Goal: Transaction & Acquisition: Purchase product/service

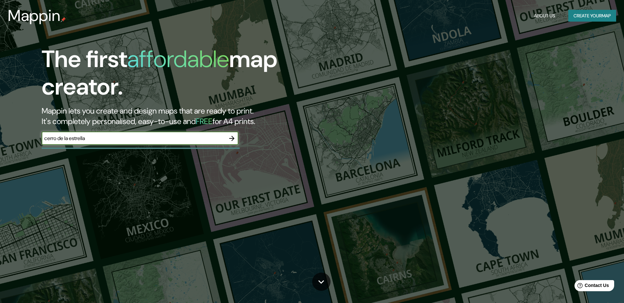
type input "cerro de la estrella"
click at [234, 139] on icon "button" at bounding box center [232, 139] width 8 height 8
click at [121, 139] on input "text" at bounding box center [134, 139] width 184 height 8
type input "ciudad de mexico"
click at [232, 144] on button "button" at bounding box center [231, 138] width 13 height 13
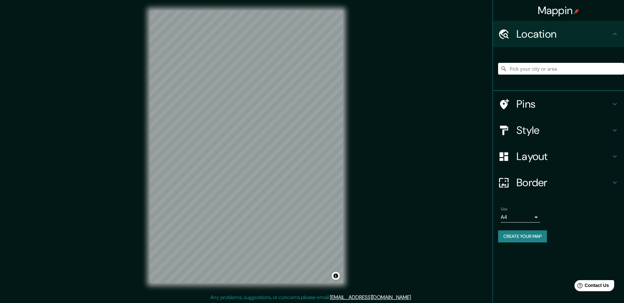
click at [512, 68] on input "Pick your city or area" at bounding box center [561, 69] width 126 height 12
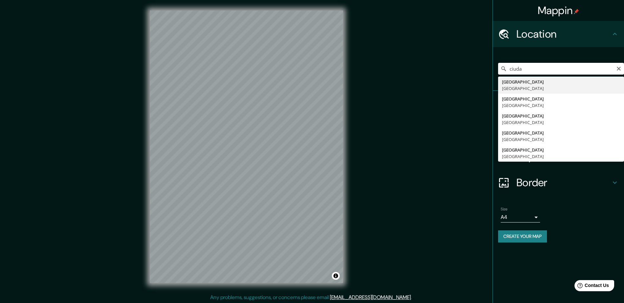
type input "Ciudad de México, México"
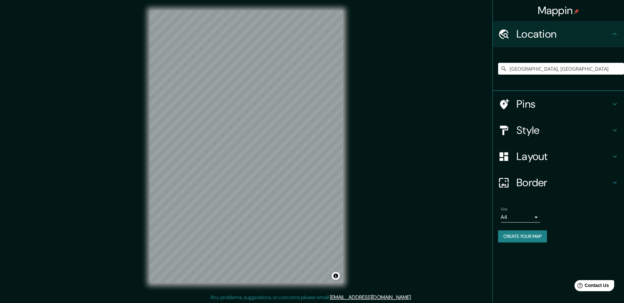
click at [617, 106] on icon at bounding box center [614, 104] width 8 height 8
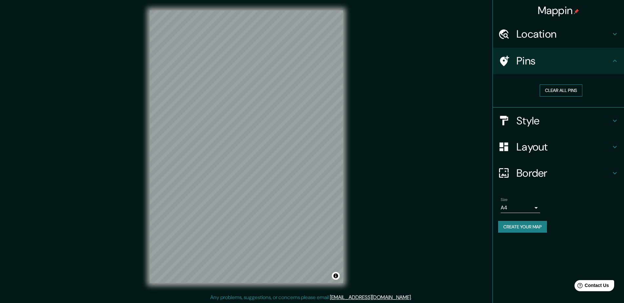
click at [565, 91] on button "Clear all pins" at bounding box center [560, 91] width 43 height 12
click at [505, 61] on icon at bounding box center [504, 61] width 9 height 10
drag, startPoint x: 507, startPoint y: 61, endPoint x: 451, endPoint y: 73, distance: 57.4
click at [451, 73] on div "Mappin Location Ciudad de México, México Pins Clear all pins Style Layout Borde…" at bounding box center [312, 152] width 624 height 304
click at [506, 65] on icon at bounding box center [503, 60] width 11 height 11
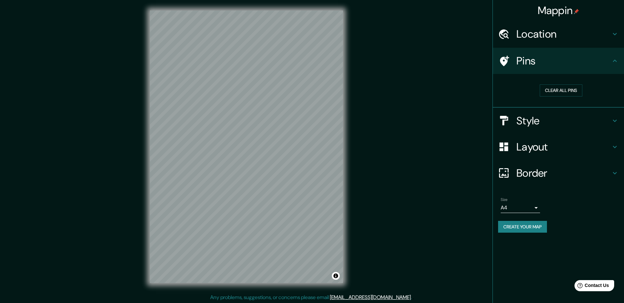
click at [507, 57] on icon at bounding box center [504, 61] width 9 height 10
click at [568, 90] on button "Clear all pins" at bounding box center [560, 91] width 43 height 12
click at [514, 122] on div at bounding box center [507, 120] width 18 height 11
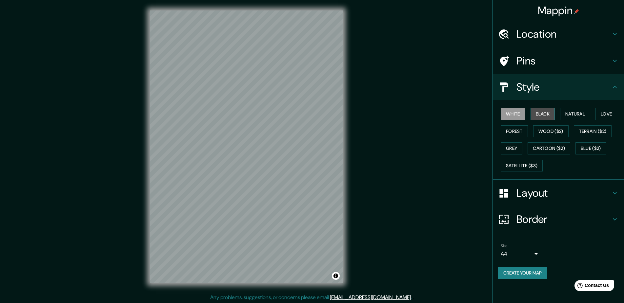
click at [539, 115] on button "Black" at bounding box center [542, 114] width 25 height 12
click at [578, 118] on button "Natural" at bounding box center [575, 114] width 30 height 12
click at [609, 115] on button "Love" at bounding box center [606, 114] width 22 height 12
click at [518, 132] on button "Forest" at bounding box center [513, 132] width 27 height 12
click at [515, 145] on button "Grey" at bounding box center [511, 149] width 22 height 12
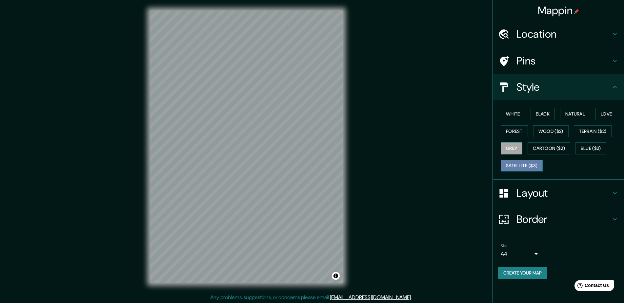
click at [518, 168] on button "Satellite ($3)" at bounding box center [521, 166] width 42 height 12
click at [590, 149] on button "Blue ($2)" at bounding box center [590, 149] width 31 height 12
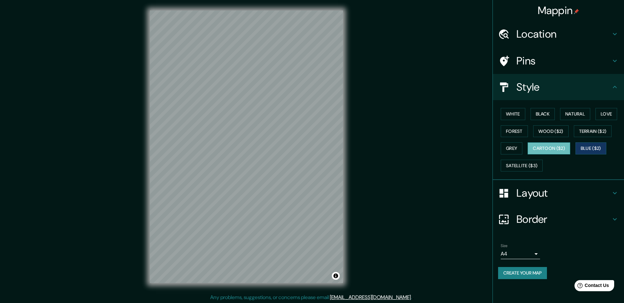
click at [558, 150] on button "Cartoon ($2)" at bounding box center [548, 149] width 43 height 12
click at [550, 132] on button "Wood ($2)" at bounding box center [550, 132] width 35 height 12
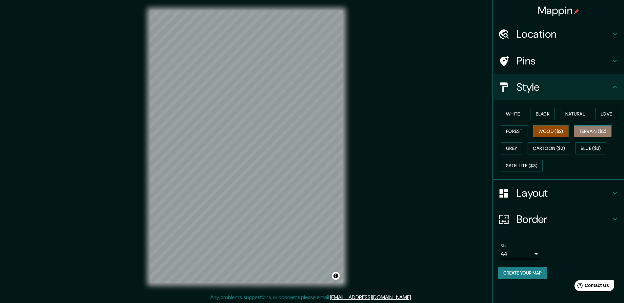
click at [590, 133] on button "Terrain ($2)" at bounding box center [592, 132] width 38 height 12
click at [610, 115] on button "Love" at bounding box center [606, 114] width 22 height 12
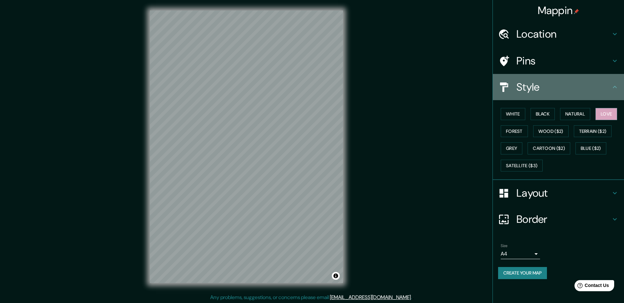
click at [615, 86] on icon at bounding box center [614, 87] width 8 height 8
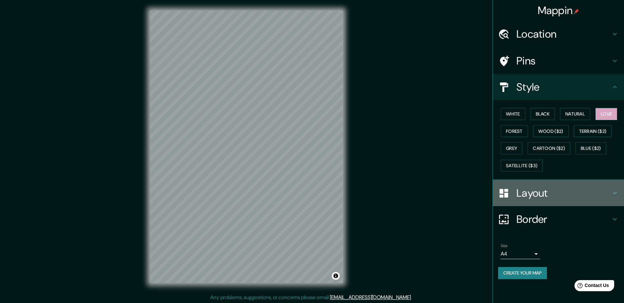
click at [617, 192] on icon at bounding box center [614, 193] width 8 height 8
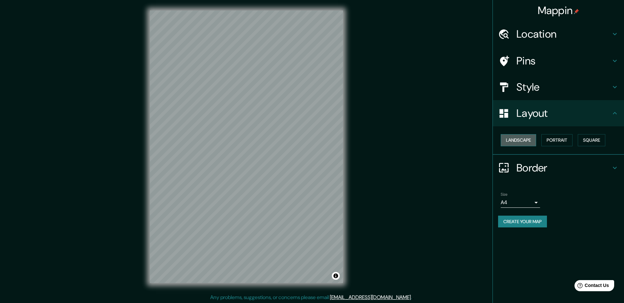
click at [534, 141] on button "Landscape" at bounding box center [517, 140] width 35 height 12
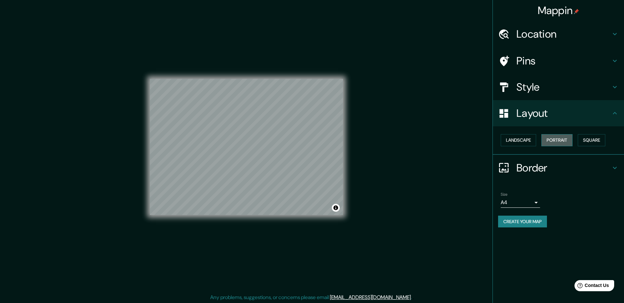
click at [559, 141] on button "Portrait" at bounding box center [556, 140] width 31 height 12
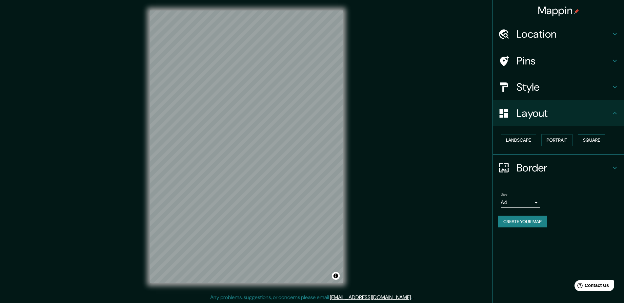
click at [587, 141] on button "Square" at bounding box center [591, 140] width 28 height 12
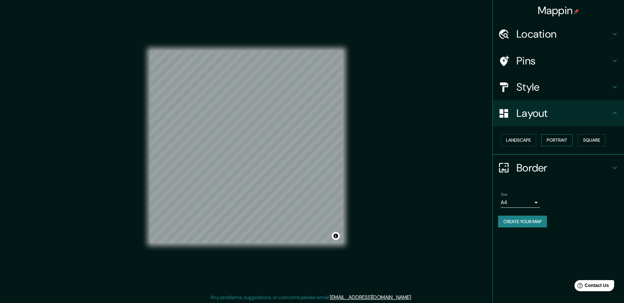
click at [568, 141] on button "Portrait" at bounding box center [556, 140] width 31 height 12
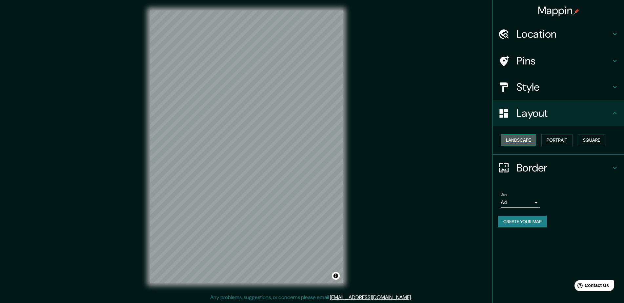
click at [514, 142] on button "Landscape" at bounding box center [517, 140] width 35 height 12
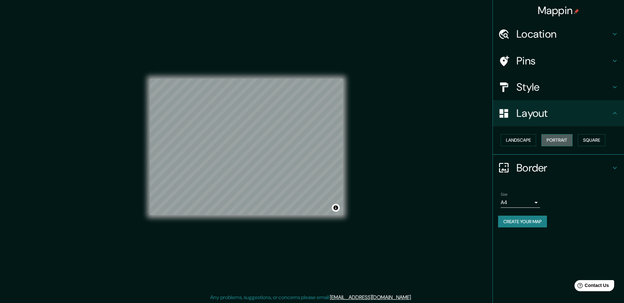
click at [552, 141] on button "Portrait" at bounding box center [556, 140] width 31 height 12
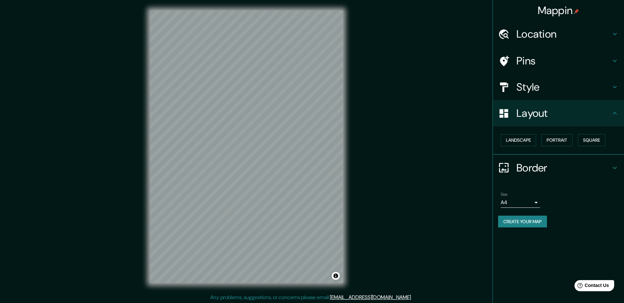
click at [534, 203] on body "Mappin Location Ciudad de México, México Pins Style Layout Landscape Portrait S…" at bounding box center [312, 151] width 624 height 303
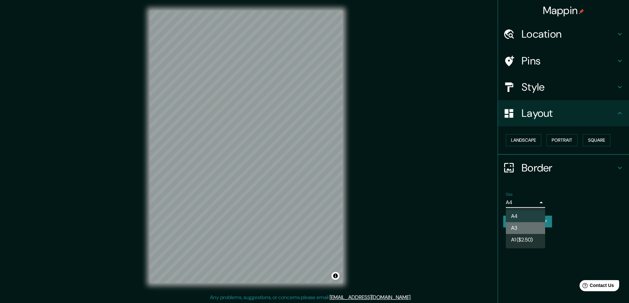
click at [526, 228] on li "A3" at bounding box center [525, 228] width 39 height 12
type input "a4"
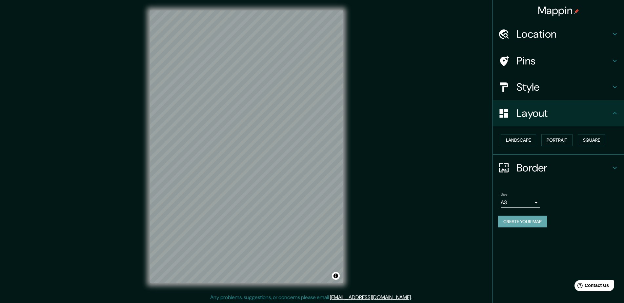
click at [543, 223] on button "Create your map" at bounding box center [522, 222] width 49 height 12
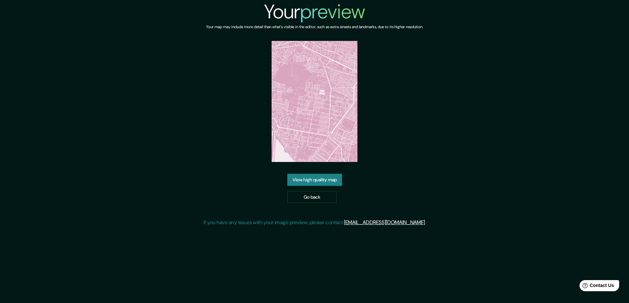
click at [320, 133] on img at bounding box center [315, 101] width 86 height 121
click at [324, 179] on link "View high quality map" at bounding box center [314, 180] width 55 height 12
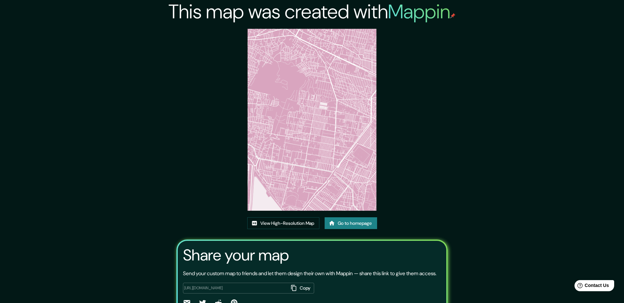
click at [465, 162] on div "This map was created with Mappin View High-Resolution Map Go to homepage Share …" at bounding box center [312, 169] width 624 height 338
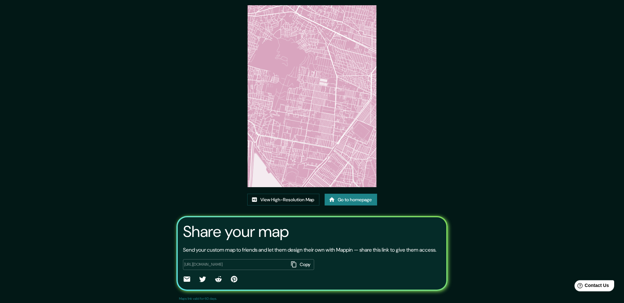
scroll to position [42, 0]
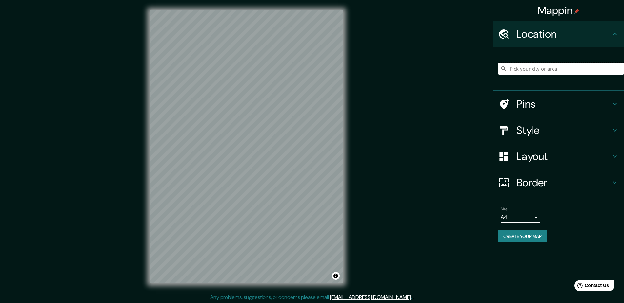
click at [541, 67] on input "Pick your city or area" at bounding box center [561, 69] width 126 height 12
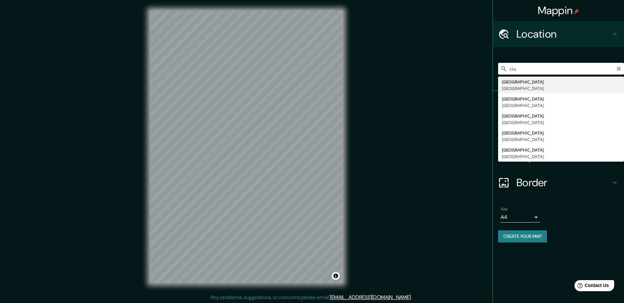
type input "[GEOGRAPHIC_DATA], [GEOGRAPHIC_DATA]"
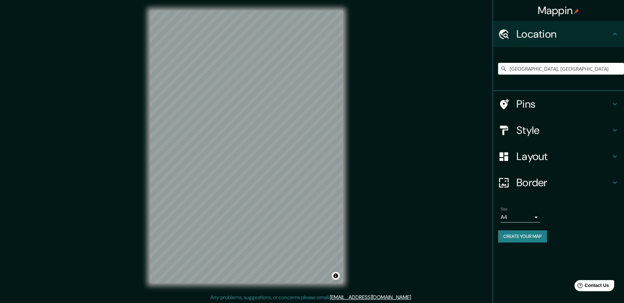
click at [378, 189] on div "Mappin Location Ciudad de México, México Pins Style Layout Border Choose a bord…" at bounding box center [312, 152] width 624 height 304
click at [518, 217] on body "Mappin Location Ciudad de México, México Pins Style Layout Border Choose a bord…" at bounding box center [312, 151] width 624 height 303
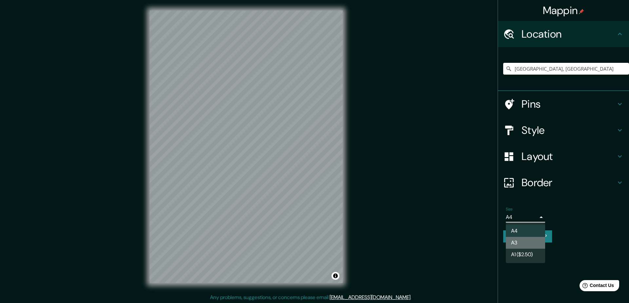
click at [518, 240] on li "A3" at bounding box center [525, 243] width 39 height 12
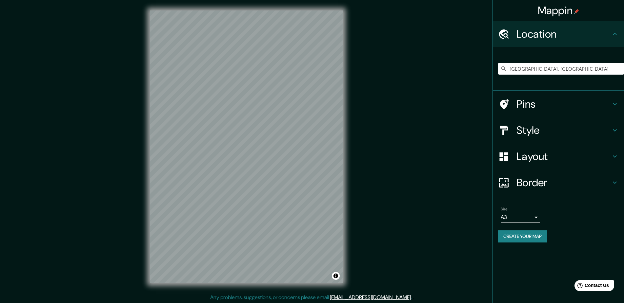
click at [517, 237] on button "Create your map" at bounding box center [522, 237] width 49 height 12
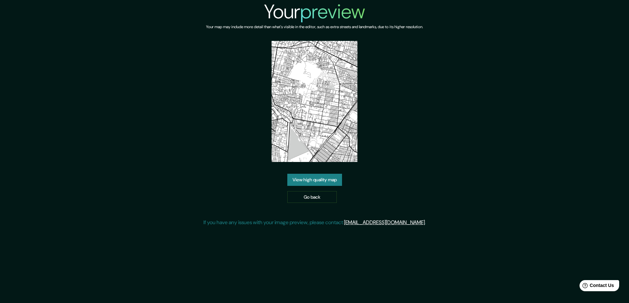
click at [416, 187] on div "Your preview Your map may include more detail than what's visible in the editor…" at bounding box center [314, 116] width 222 height 232
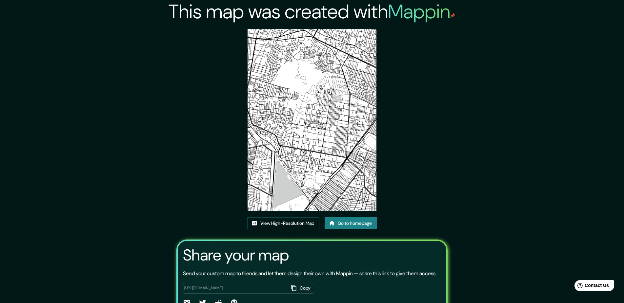
click at [327, 74] on img at bounding box center [311, 120] width 129 height 182
